Goal: Task Accomplishment & Management: Manage account settings

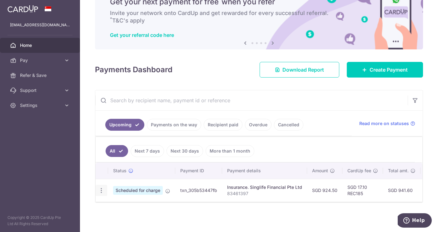
click at [102, 192] on icon "button" at bounding box center [101, 190] width 7 height 7
click at [131, 207] on span "Update payment" at bounding box center [134, 207] width 42 height 7
radio input "true"
type input "924.50"
type input "01/10/2025"
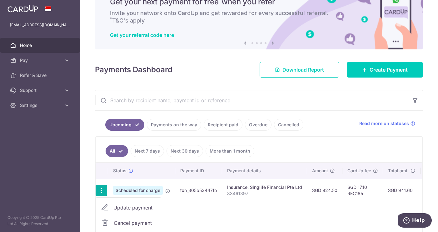
type input "83461397"
type input "REC185"
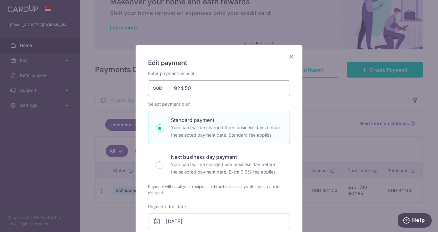
click at [292, 55] on icon "Close" at bounding box center [290, 56] width 7 height 8
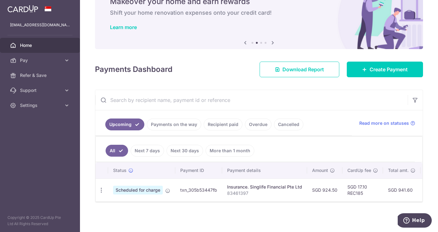
scroll to position [33, 0]
click at [100, 189] on icon "button" at bounding box center [101, 190] width 7 height 7
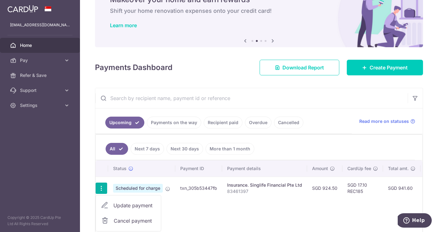
click at [130, 205] on span "Update payment" at bounding box center [134, 204] width 42 height 7
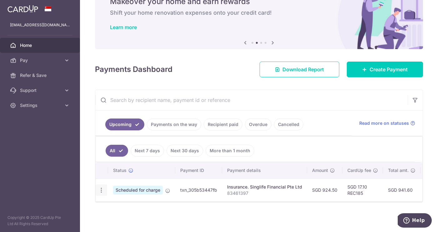
radio input "true"
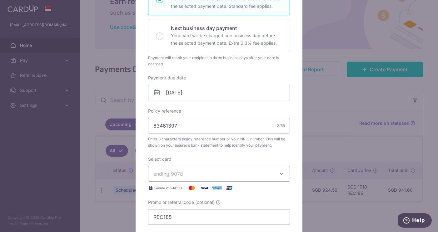
scroll to position [113, 0]
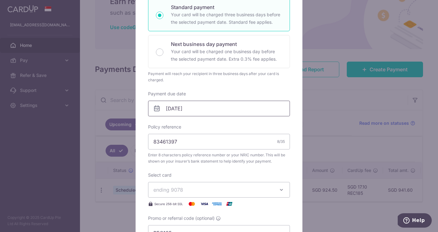
click at [268, 106] on input "01/10/2025" at bounding box center [219, 109] width 142 height 16
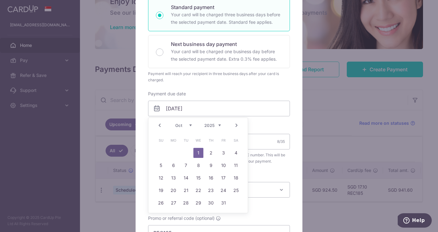
click at [160, 125] on link "Prev" at bounding box center [159, 124] width 7 height 7
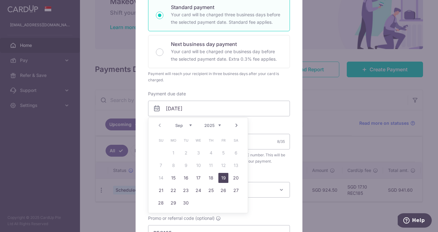
click at [225, 179] on link "19" at bounding box center [223, 178] width 10 height 10
type input "19/09/2025"
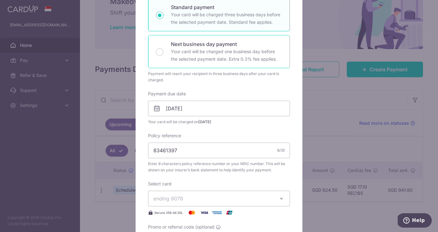
scroll to position [203, 0]
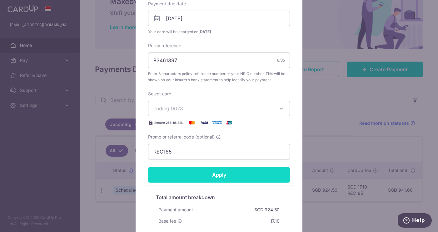
click at [234, 172] on input "Apply" at bounding box center [219, 175] width 142 height 16
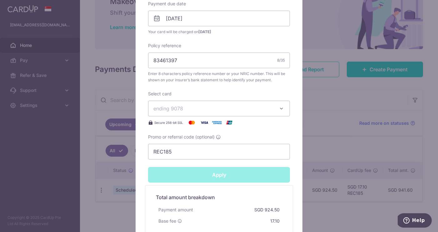
type input "Successfully Applied"
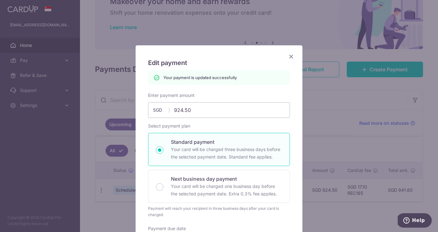
scroll to position [0, 0]
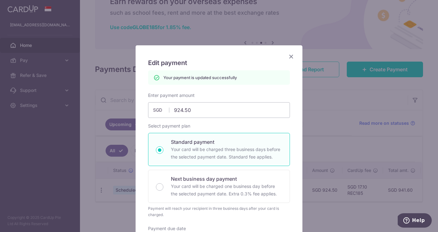
click at [291, 56] on icon "Close" at bounding box center [290, 56] width 7 height 8
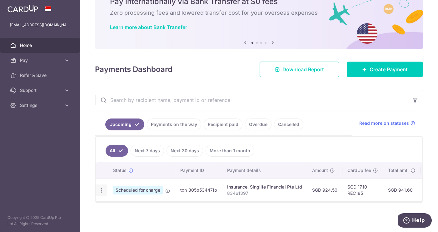
click at [103, 189] on icon "button" at bounding box center [101, 190] width 7 height 7
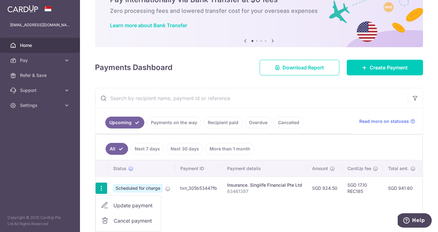
click at [122, 205] on span "Update payment" at bounding box center [134, 204] width 42 height 7
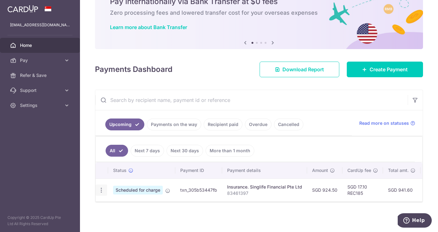
radio input "true"
type input "924.50"
type input "19/09/2025"
type input "83461397"
type input "REC185"
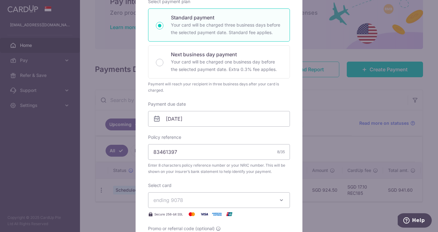
scroll to position [130, 0]
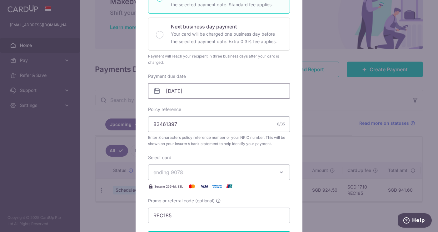
click at [222, 93] on input "19/09/2025" at bounding box center [219, 91] width 142 height 16
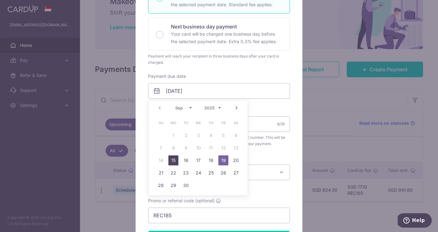
click at [176, 160] on link "15" at bounding box center [173, 160] width 10 height 10
type input "[DATE]"
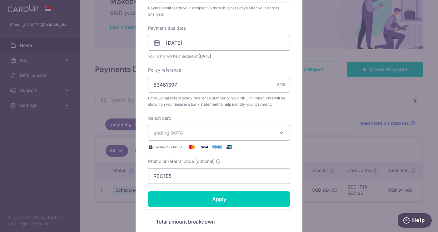
scroll to position [178, 0]
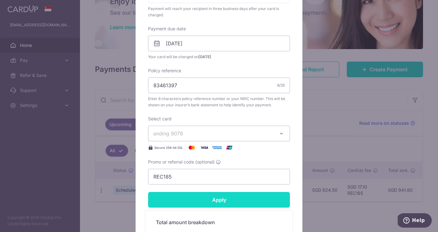
click at [231, 197] on input "Apply" at bounding box center [219, 200] width 142 height 16
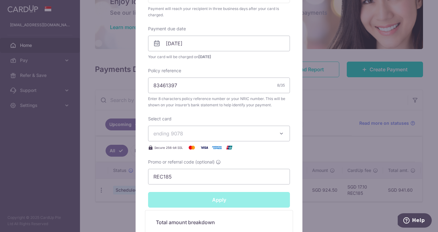
type input "Successfully Applied"
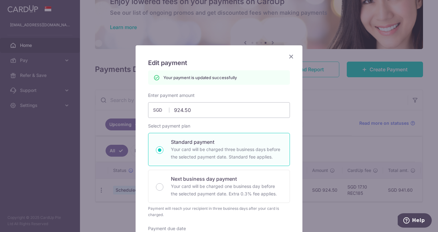
scroll to position [0, 0]
click at [292, 55] on icon "Close" at bounding box center [290, 56] width 7 height 8
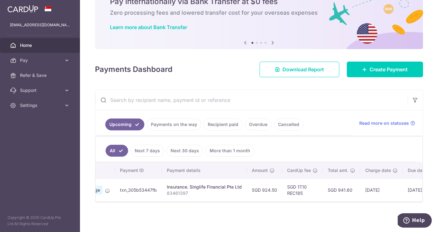
scroll to position [0, 56]
